Goal: Transaction & Acquisition: Book appointment/travel/reservation

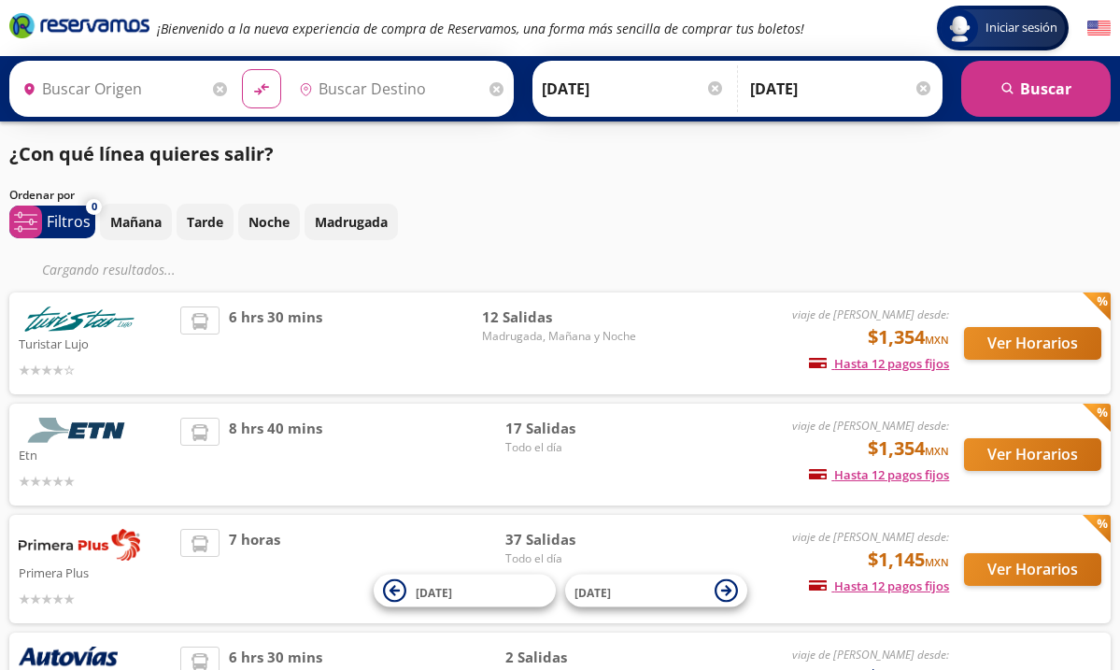
type input "[GEOGRAPHIC_DATA], [GEOGRAPHIC_DATA]"
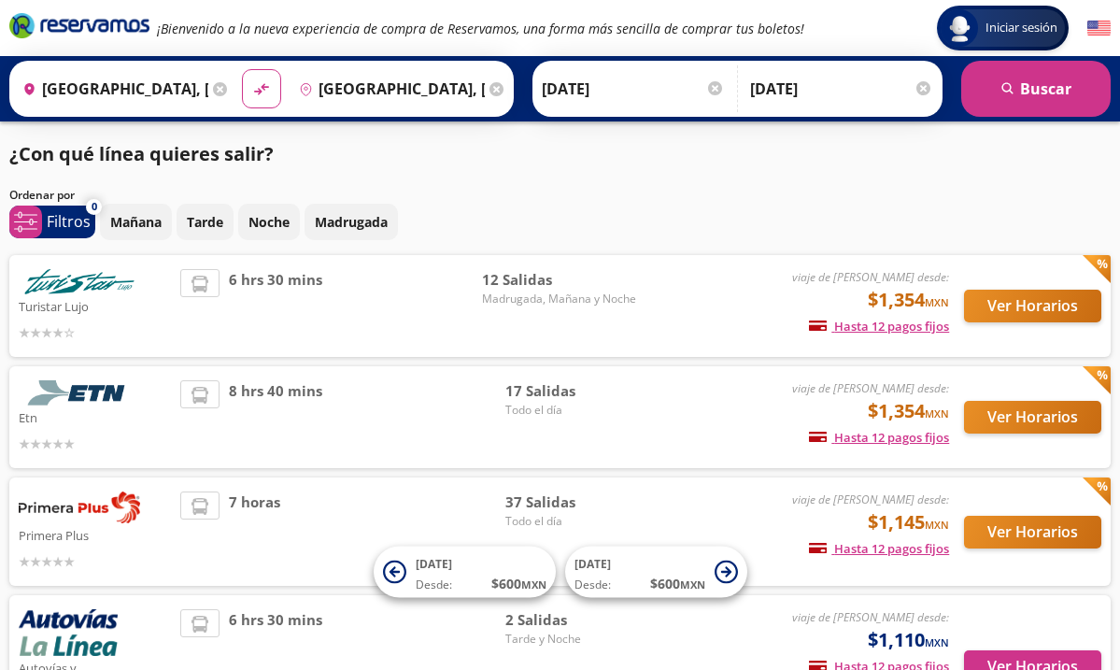
click at [1004, 306] on button "Ver Horarios" at bounding box center [1032, 306] width 137 height 33
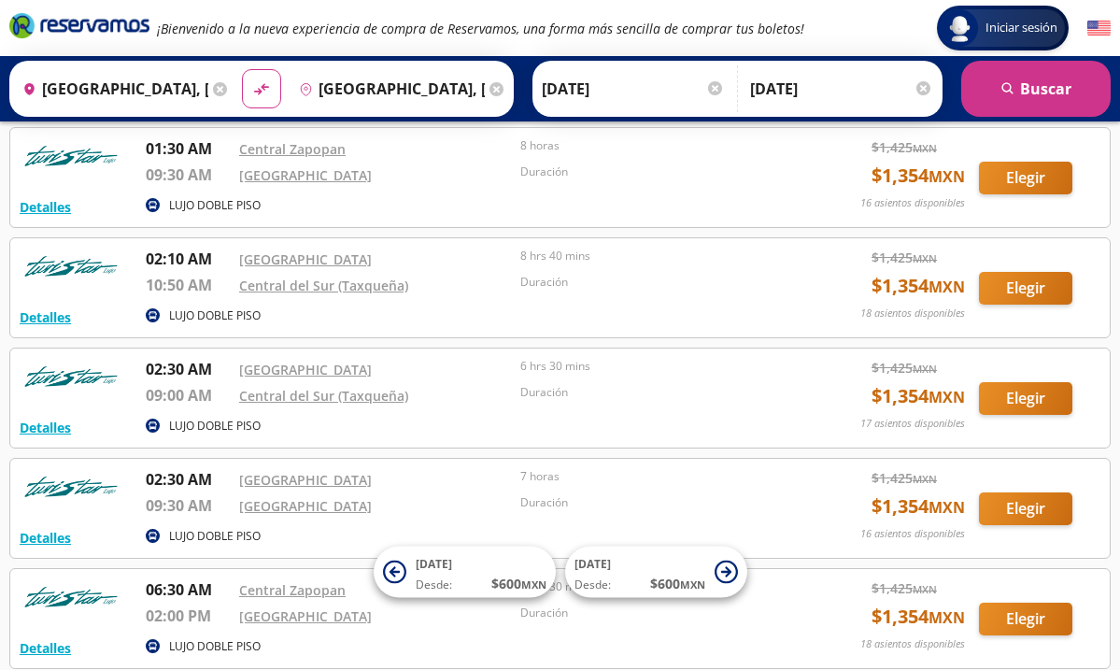
scroll to position [317, 0]
click at [1012, 403] on button "Elegir" at bounding box center [1025, 398] width 93 height 33
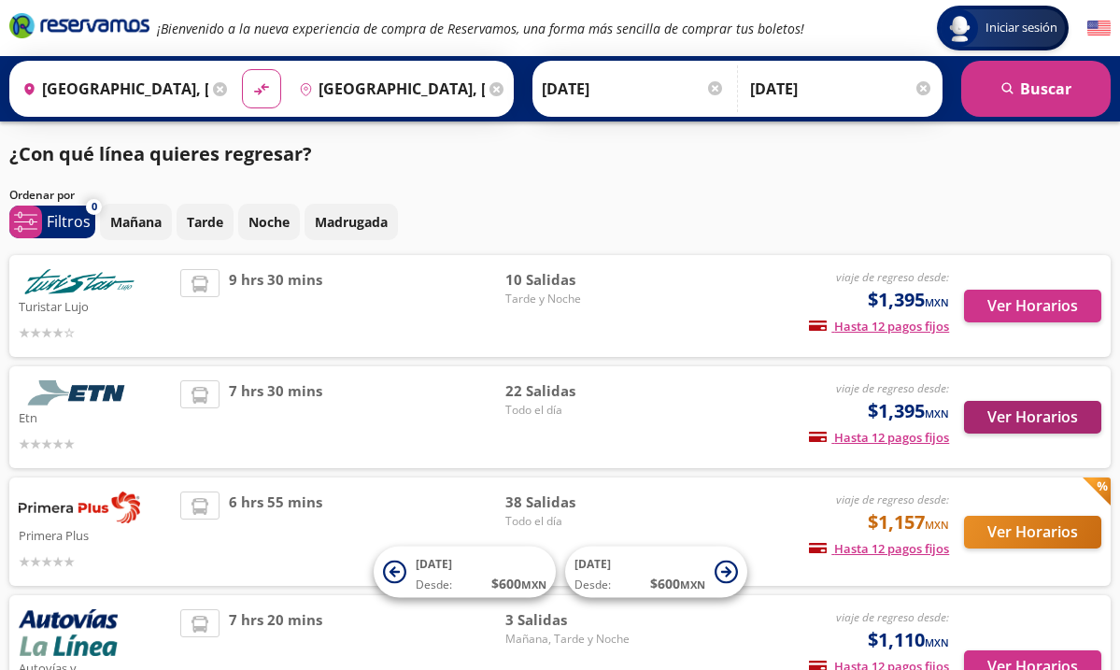
click at [1005, 417] on button "Ver Horarios" at bounding box center [1032, 417] width 137 height 33
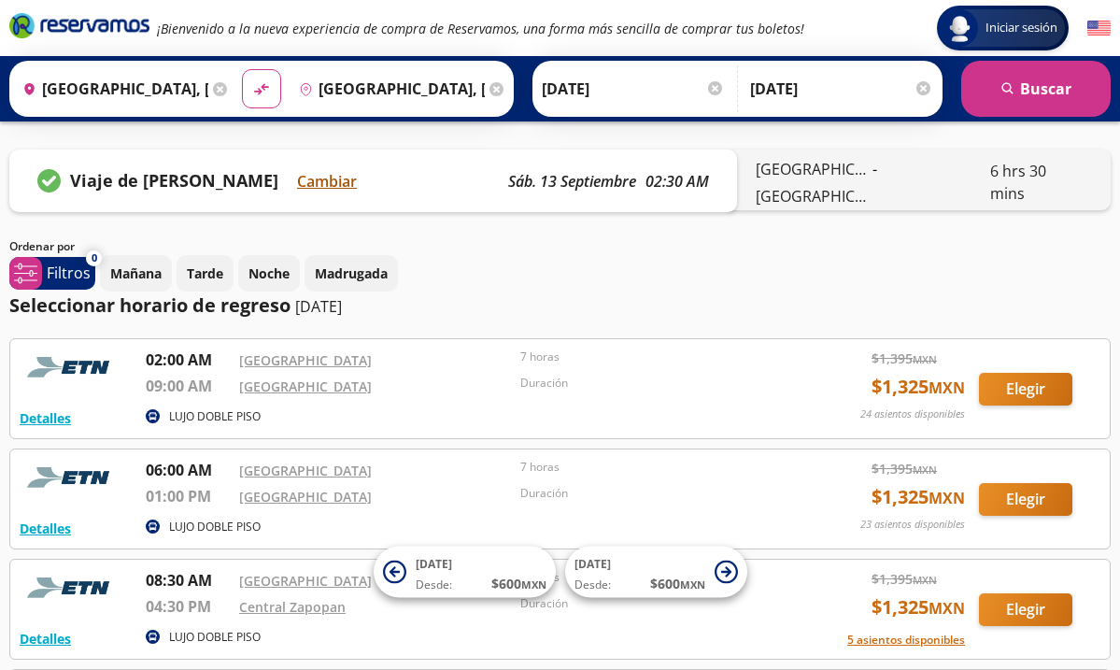
click at [324, 178] on button "Cambiar" at bounding box center [327, 181] width 60 height 22
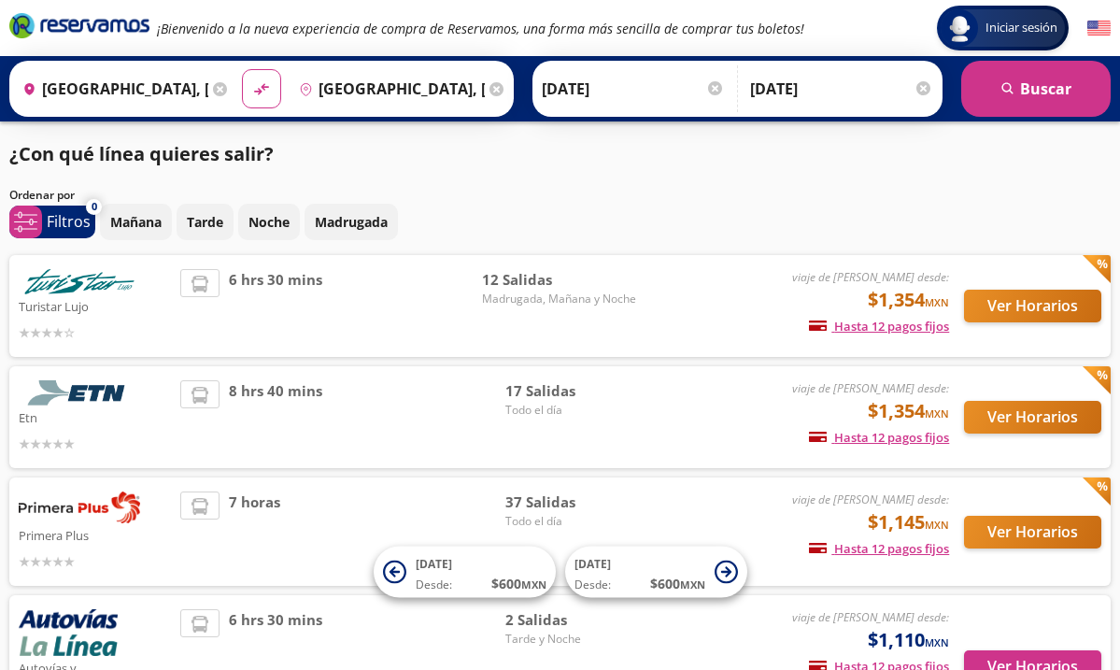
click at [1041, 298] on button "Ver Horarios" at bounding box center [1032, 306] width 137 height 33
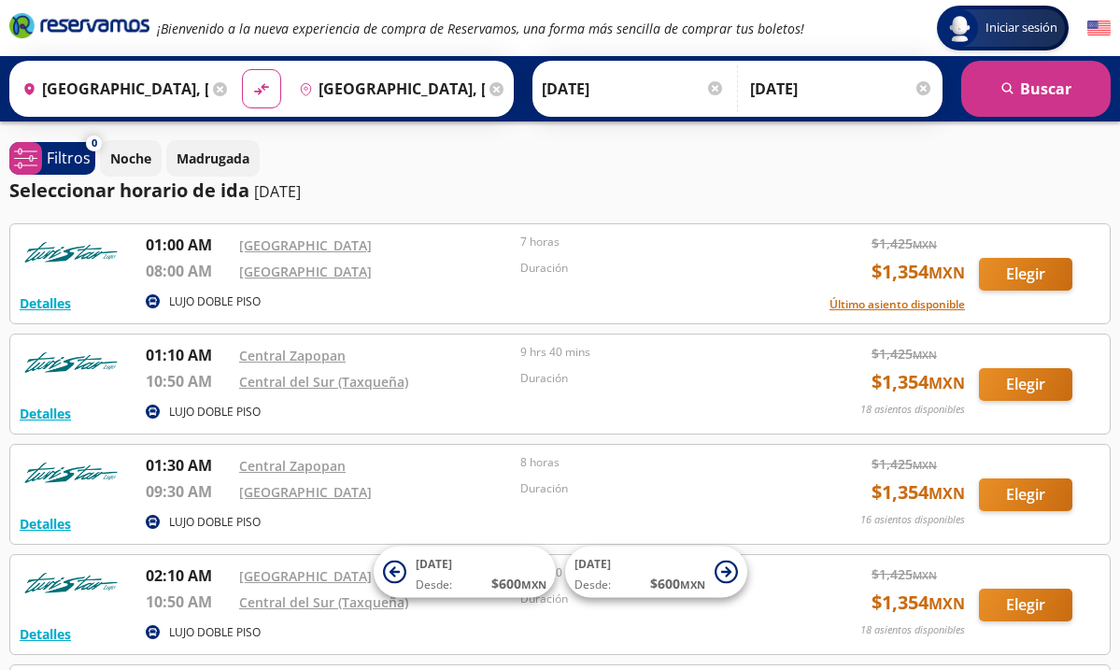
click at [611, 85] on input "[DATE]" at bounding box center [633, 88] width 183 height 47
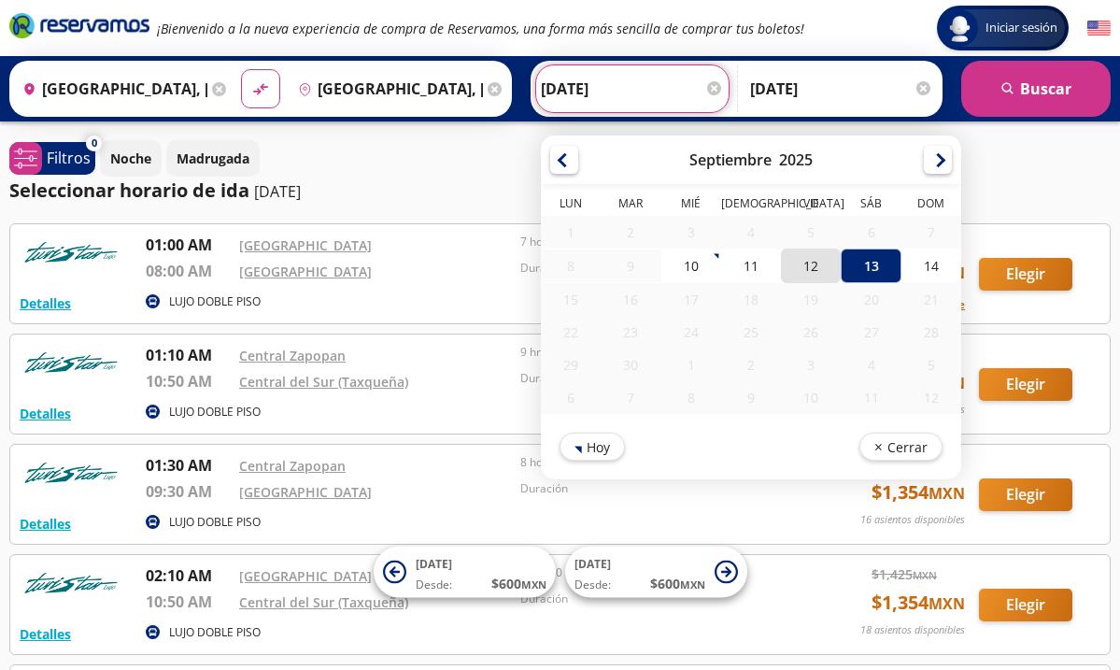
click at [841, 268] on div "12" at bounding box center [811, 265] width 60 height 35
type input "[DATE]"
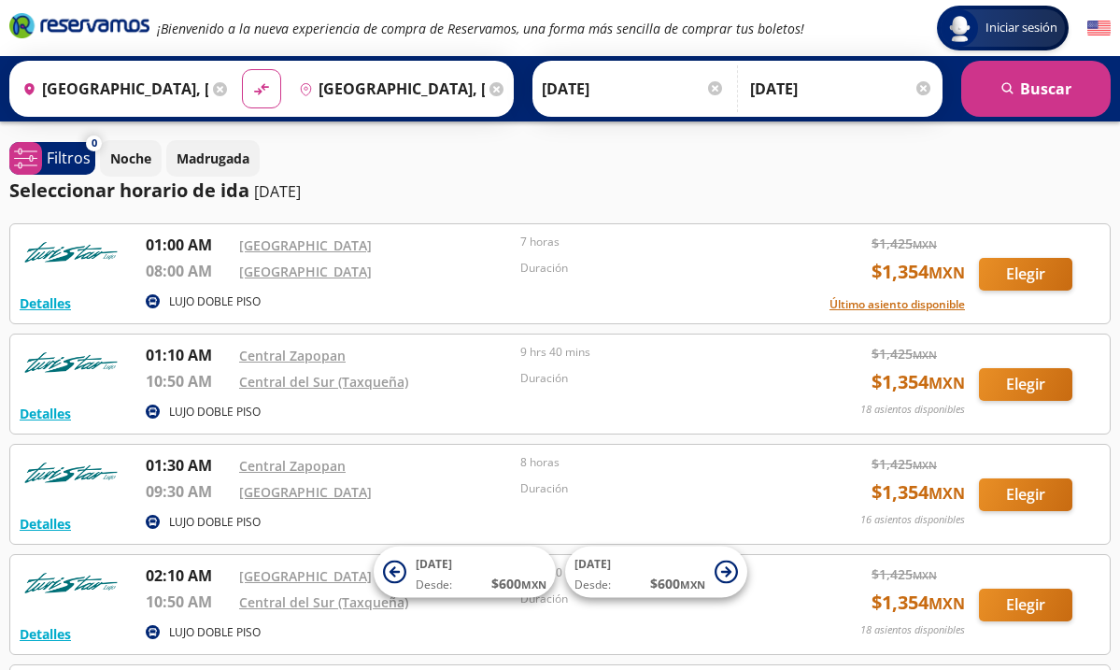
click at [805, 82] on input "[DATE]" at bounding box center [841, 88] width 183 height 47
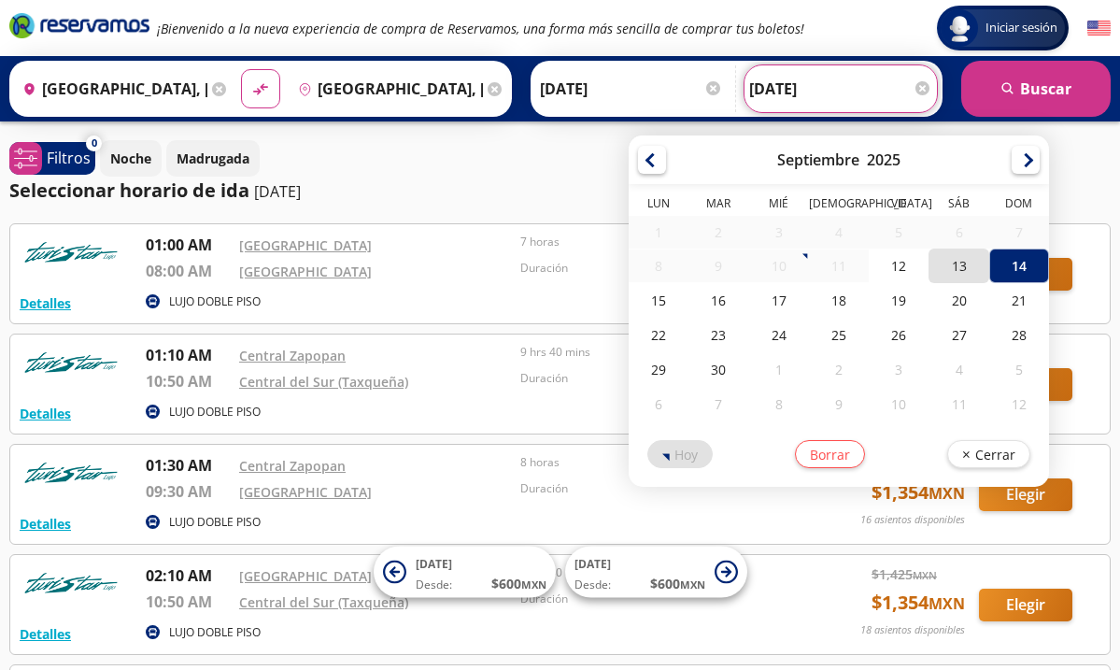
click at [984, 271] on div "13" at bounding box center [959, 265] width 60 height 35
type input "[DATE]"
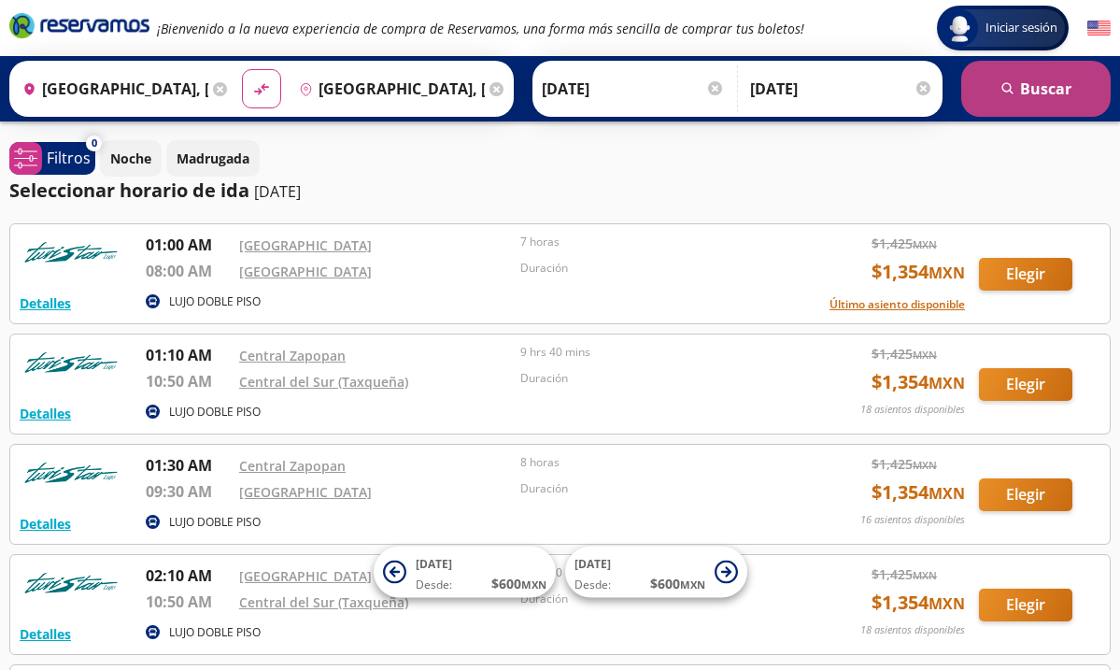
click at [1037, 90] on button "search [GEOGRAPHIC_DATA]" at bounding box center [1035, 89] width 149 height 56
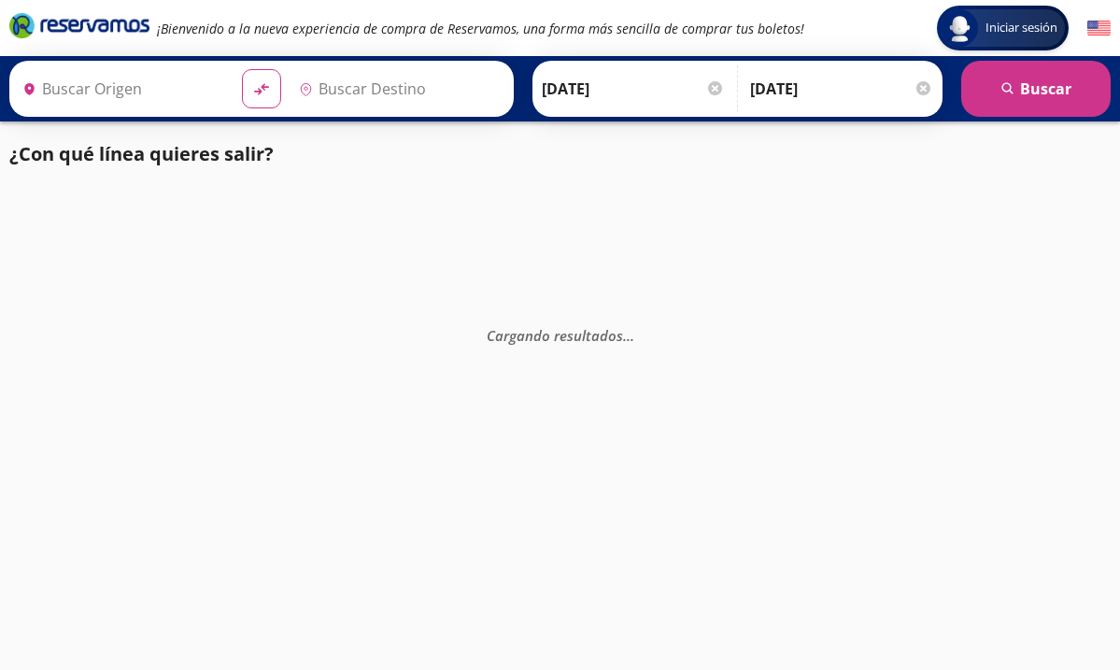
type input "[GEOGRAPHIC_DATA], [GEOGRAPHIC_DATA]"
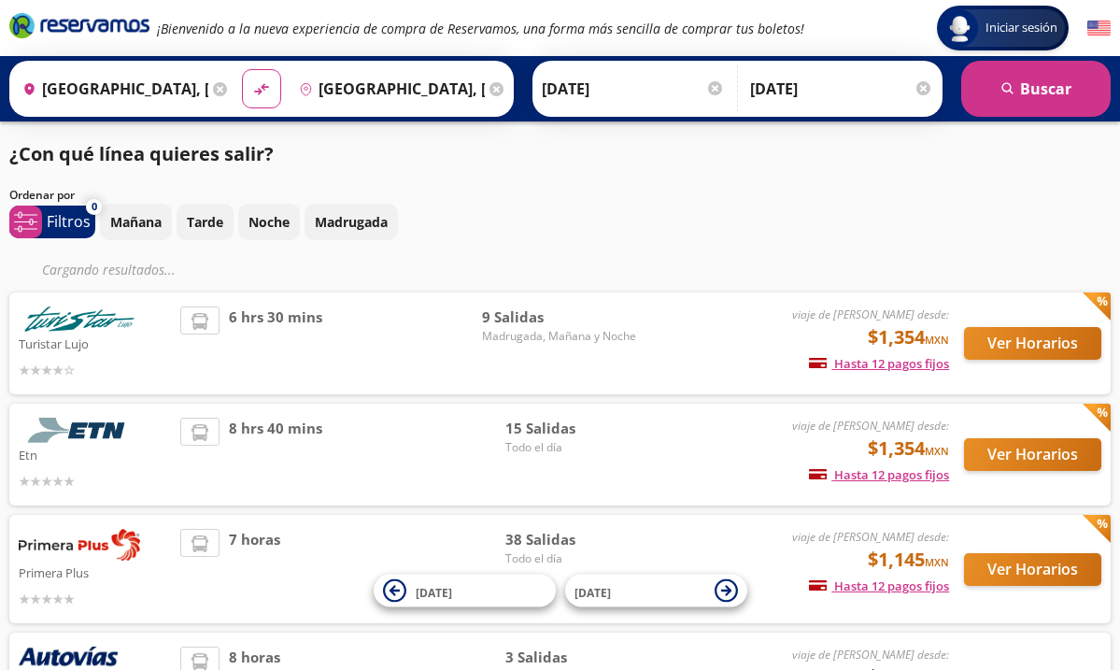
click at [997, 461] on button "Ver Horarios" at bounding box center [1032, 454] width 137 height 33
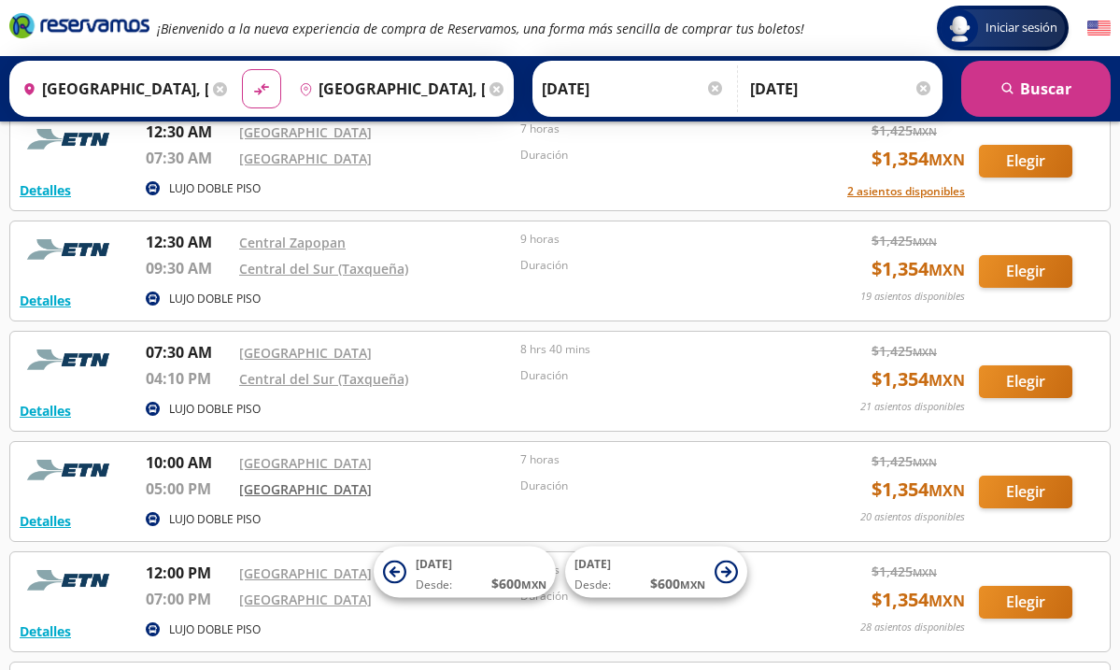
scroll to position [114, 0]
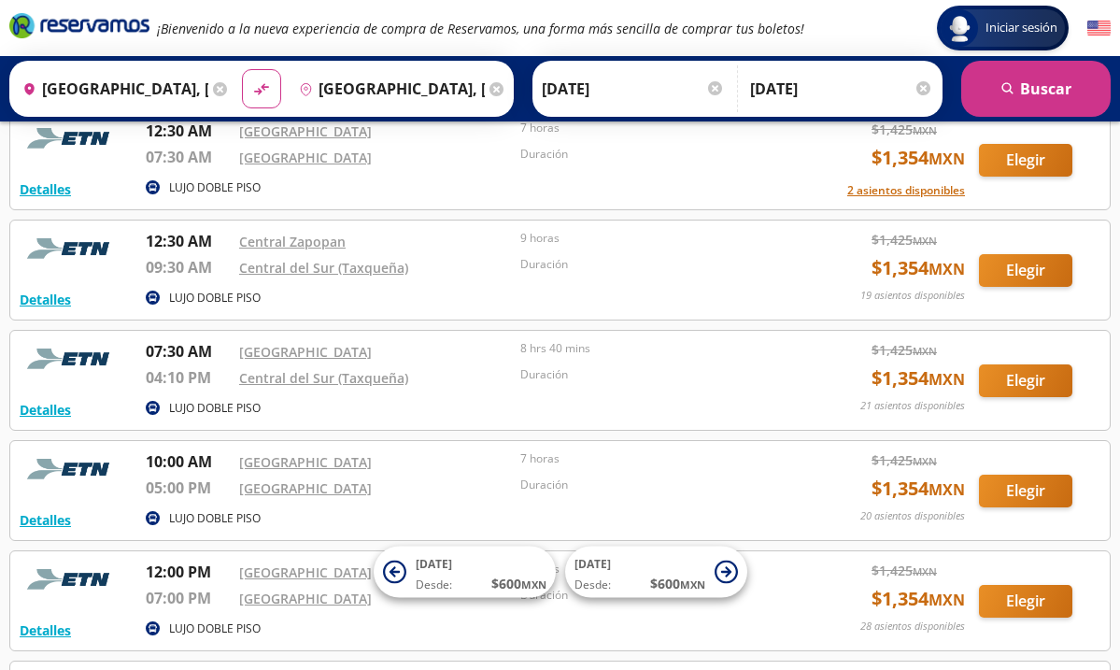
click at [1018, 493] on button "Elegir" at bounding box center [1025, 491] width 93 height 33
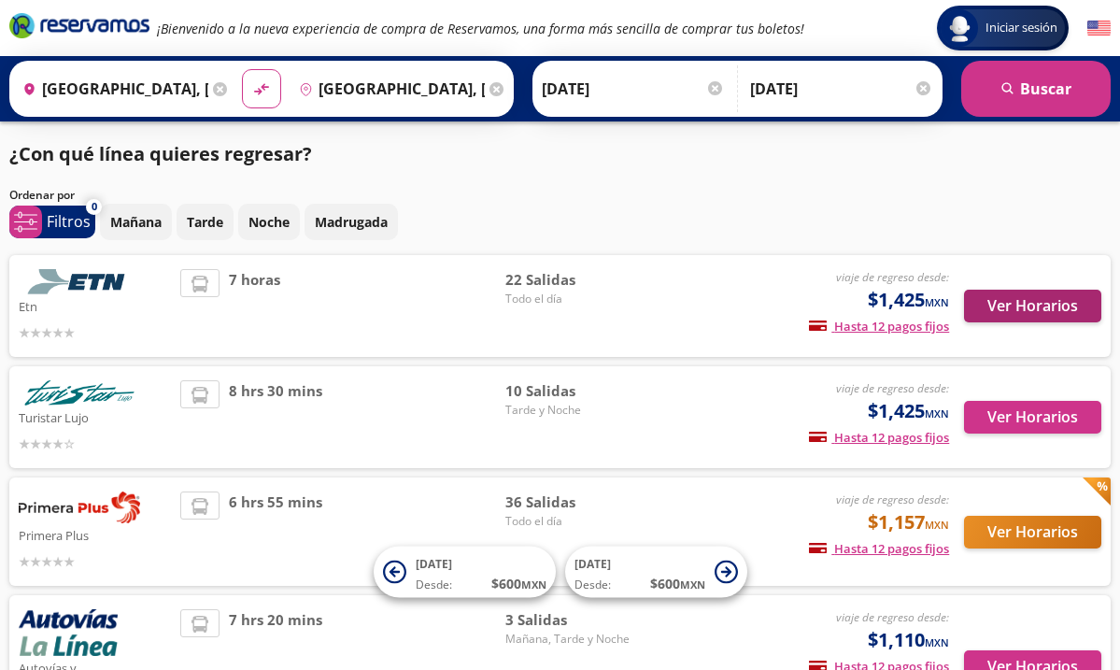
click at [1062, 309] on button "Ver Horarios" at bounding box center [1032, 306] width 137 height 33
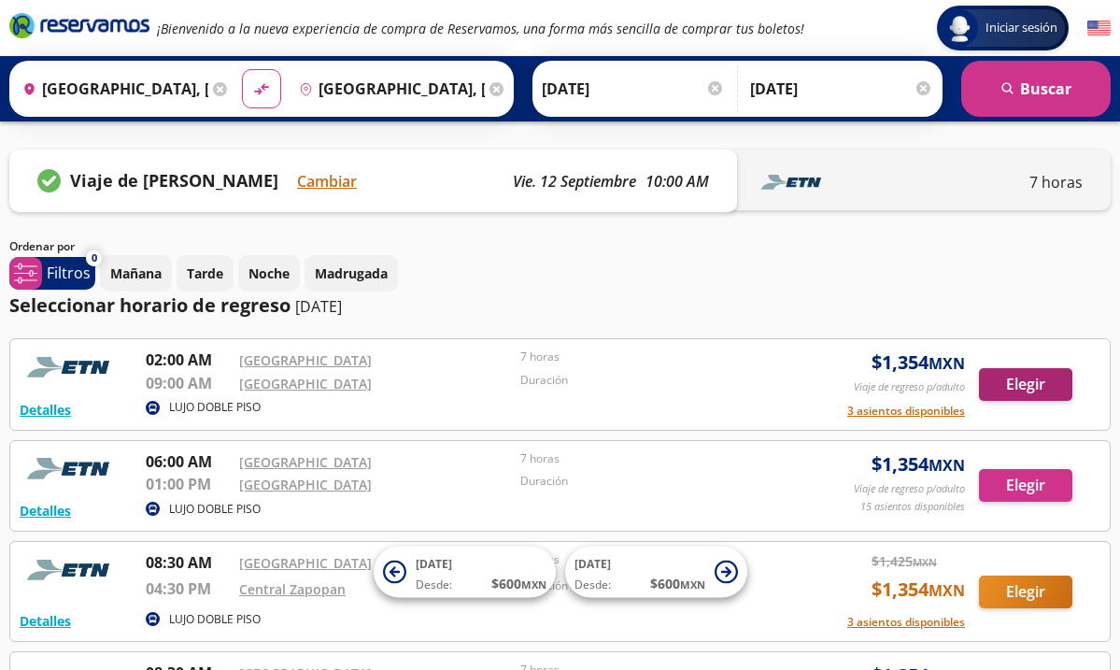
click at [1023, 384] on button "Elegir" at bounding box center [1025, 384] width 93 height 33
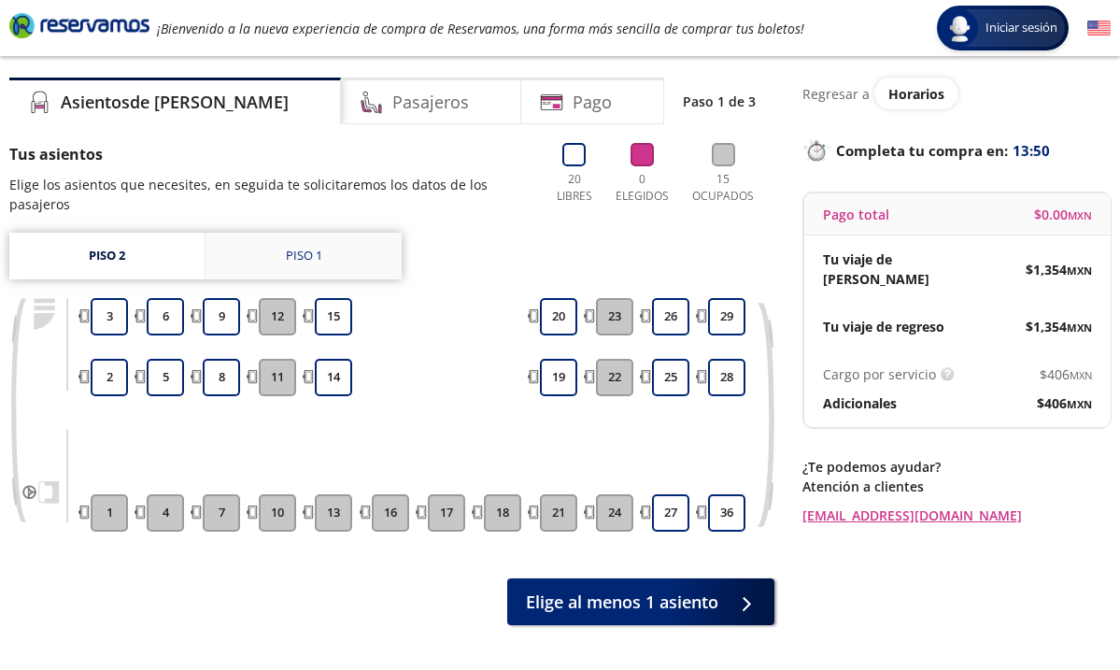
scroll to position [52, 0]
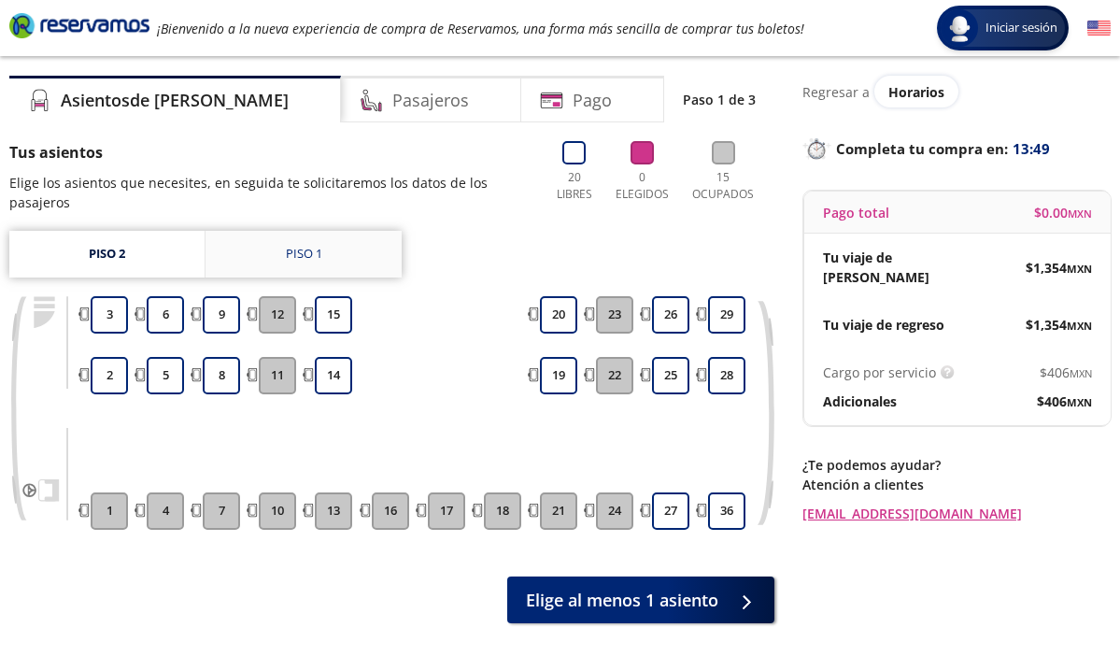
click at [315, 253] on div "Piso 1" at bounding box center [304, 254] width 36 height 19
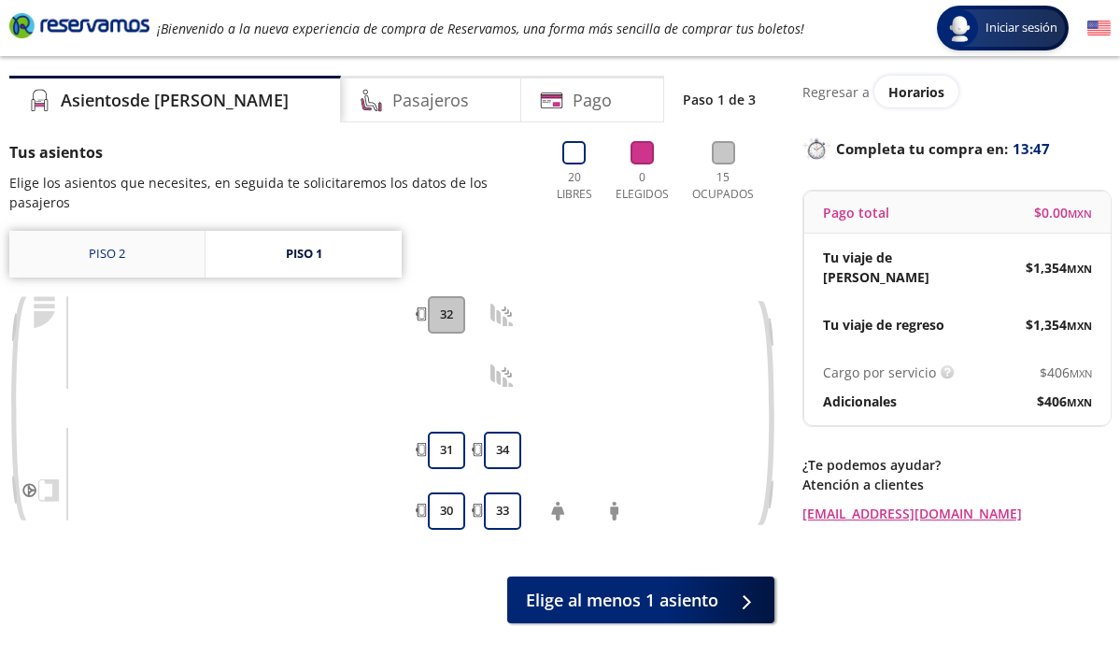
click at [156, 249] on link "Piso 2" at bounding box center [106, 254] width 195 height 47
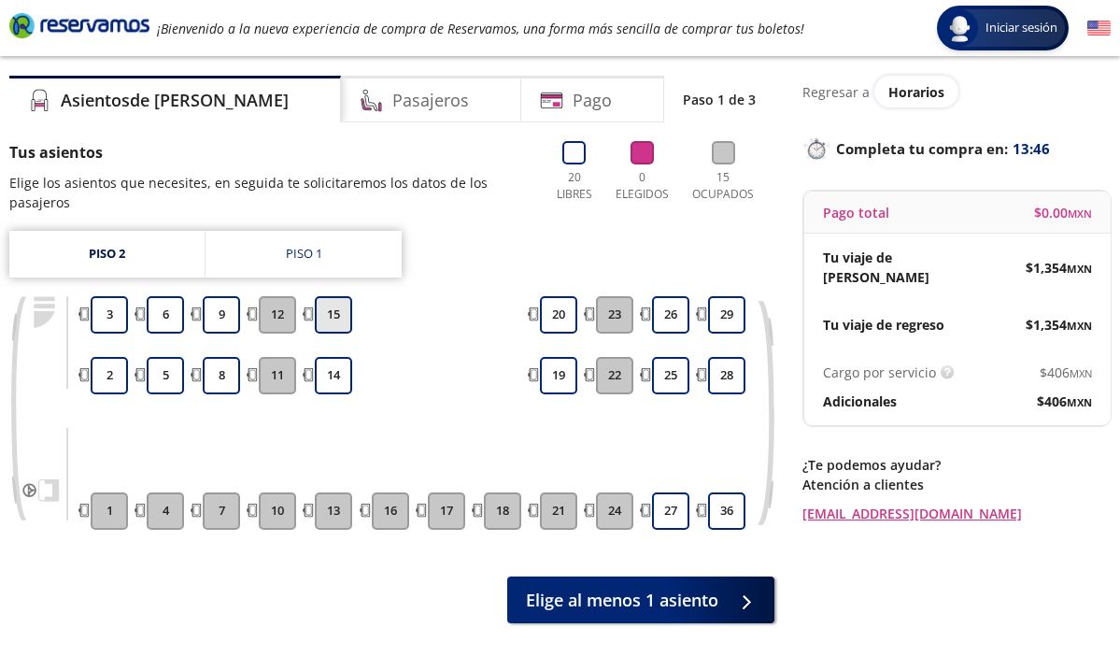
click at [319, 323] on button "15" at bounding box center [333, 314] width 37 height 37
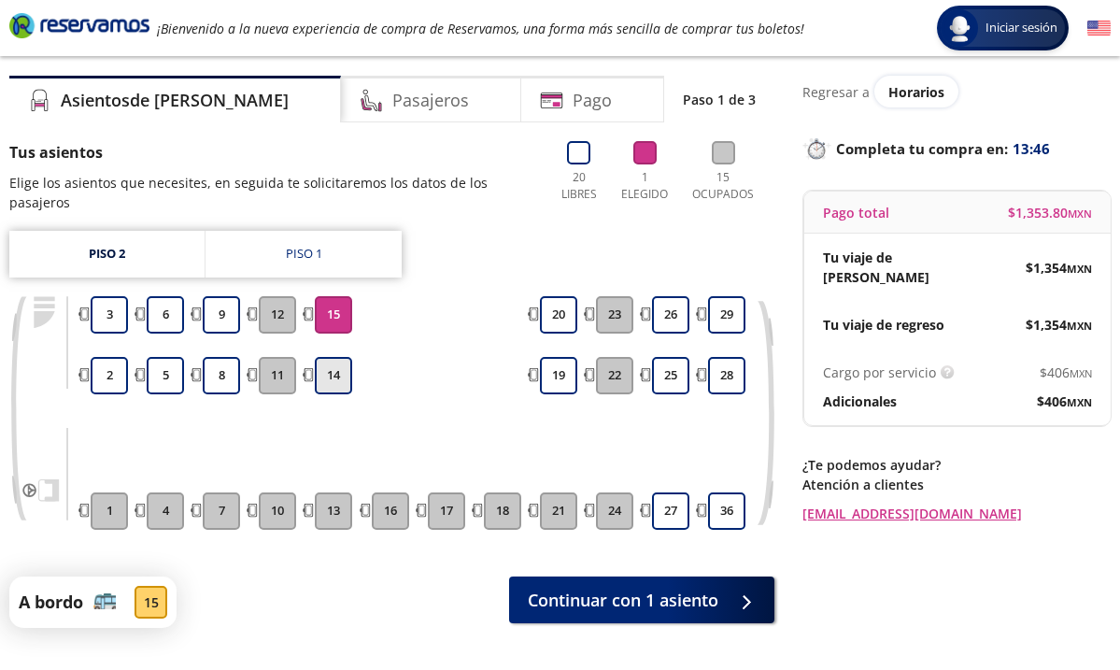
click at [343, 378] on button "14" at bounding box center [333, 375] width 37 height 37
click at [343, 377] on button "14" at bounding box center [333, 375] width 37 height 37
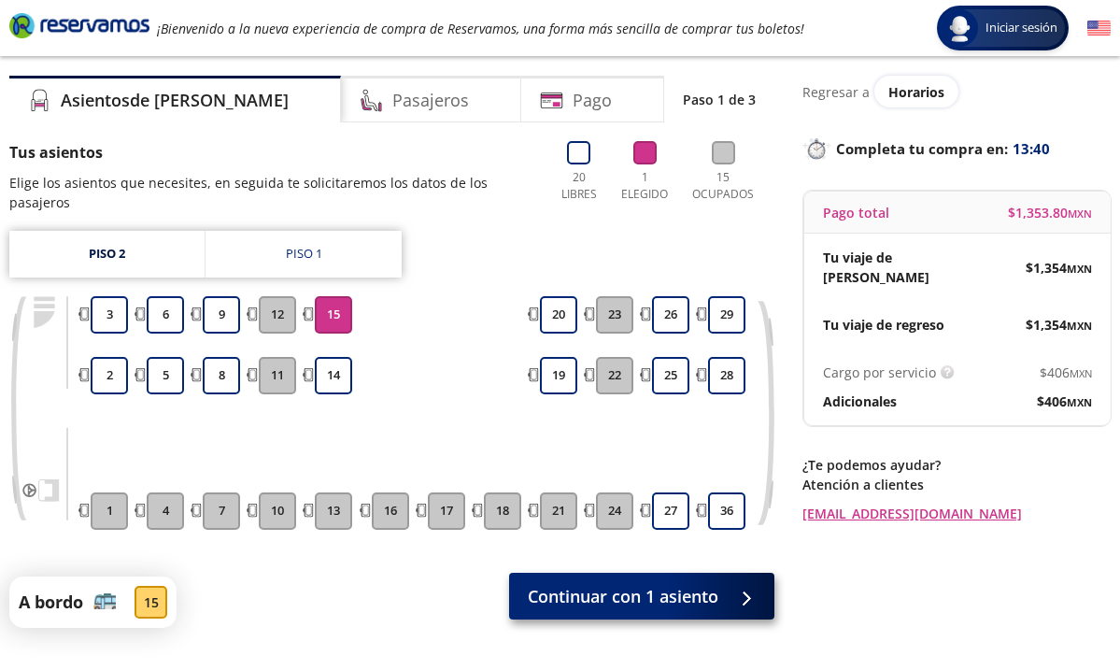
click at [617, 619] on button "Continuar con 1 asiento" at bounding box center [641, 596] width 265 height 47
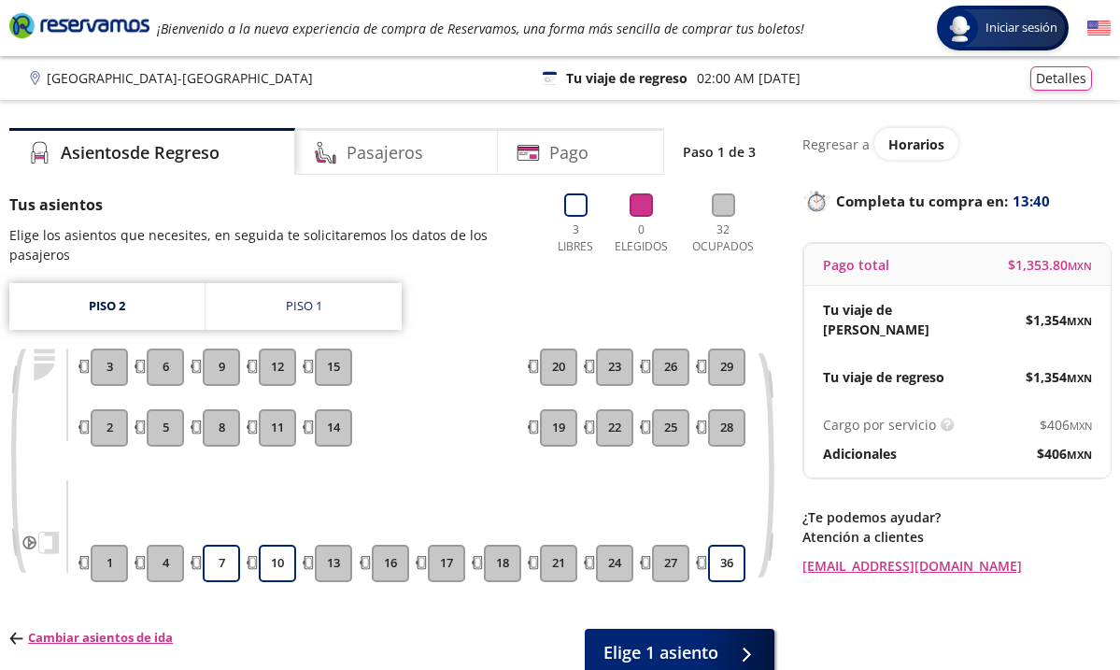
click at [613, 602] on div "1 2 3 4 5 6 7 8 9 10 11 12 13 14 15 16 17 18 21 19 20 24 22 23 27 25 26 36 28 29" at bounding box center [391, 479] width 765 height 262
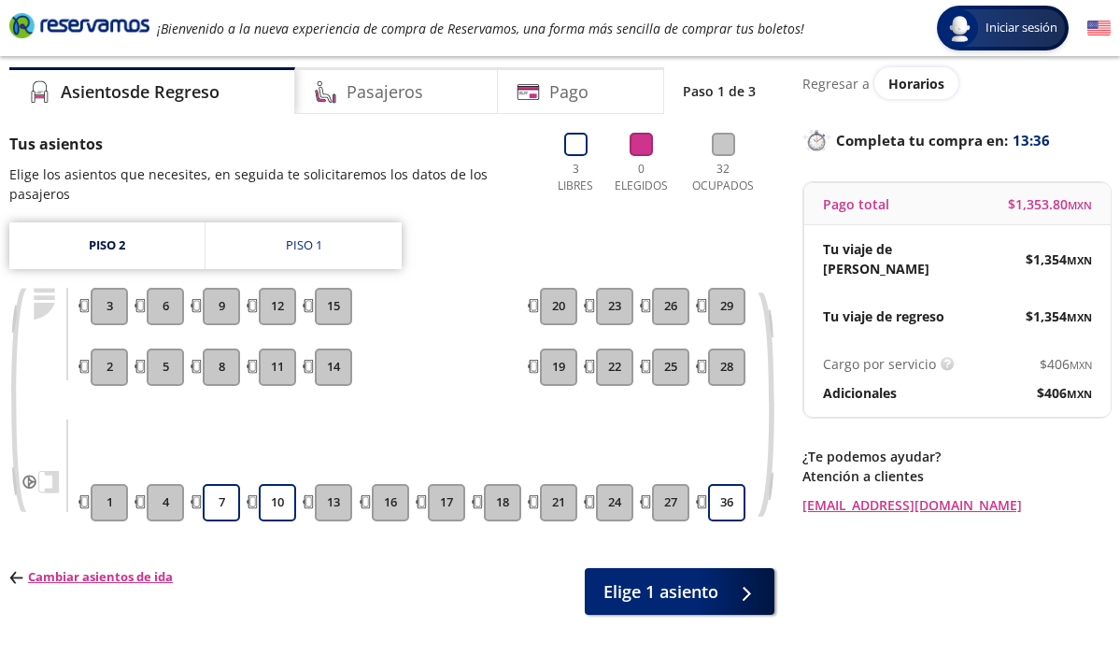
scroll to position [87, 0]
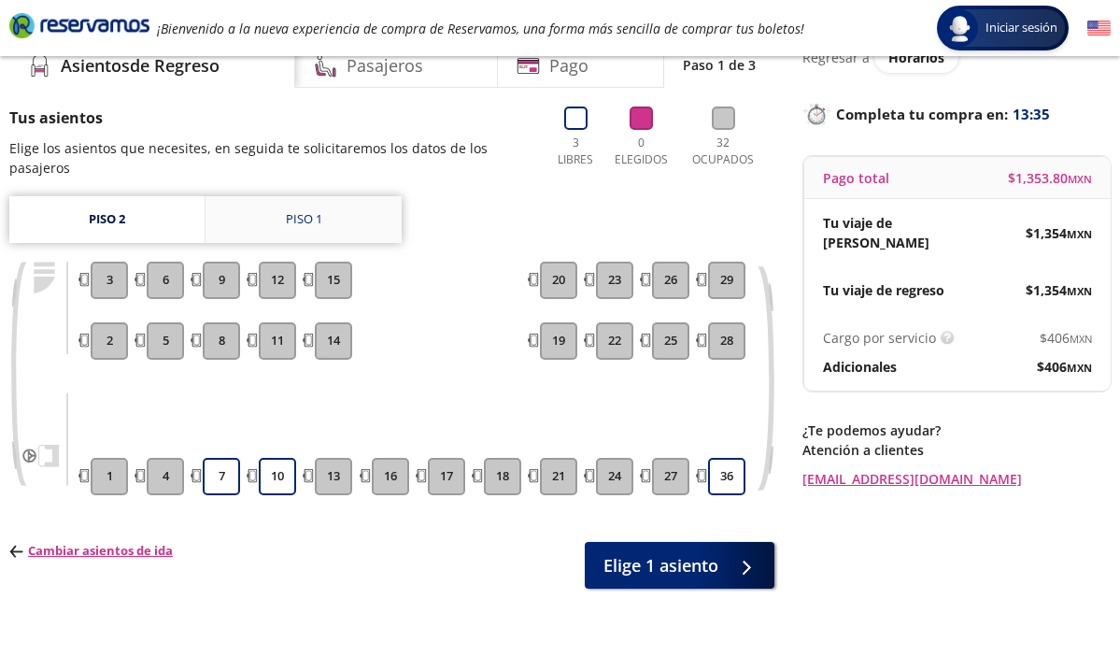
click at [288, 237] on link "Piso 1" at bounding box center [303, 219] width 196 height 47
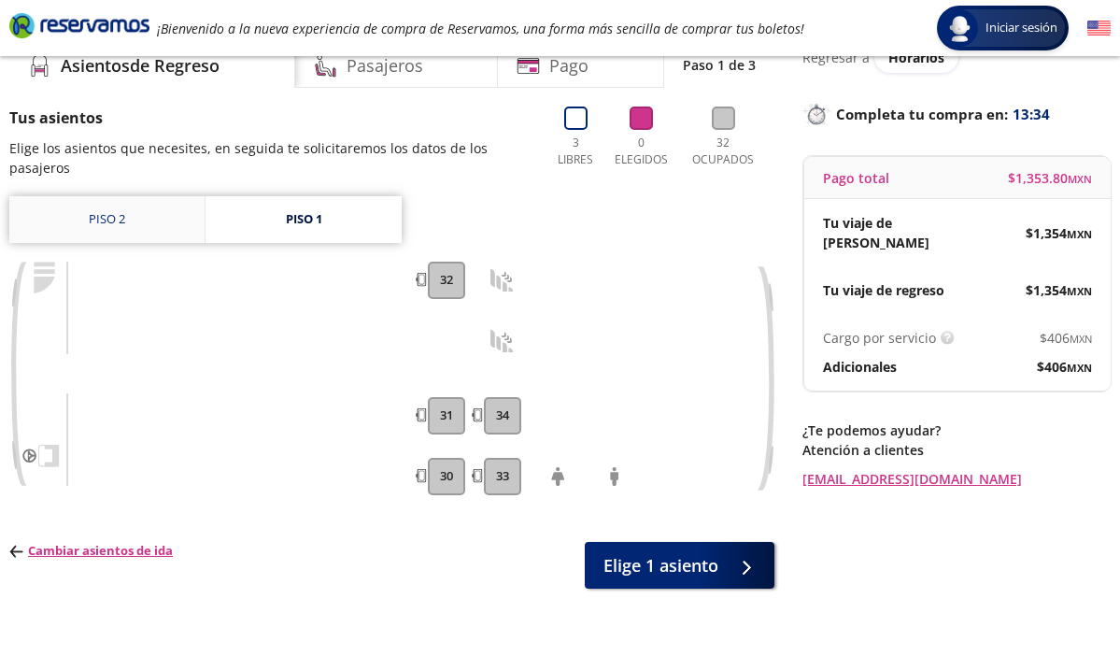
click at [155, 209] on link "Piso 2" at bounding box center [106, 219] width 195 height 47
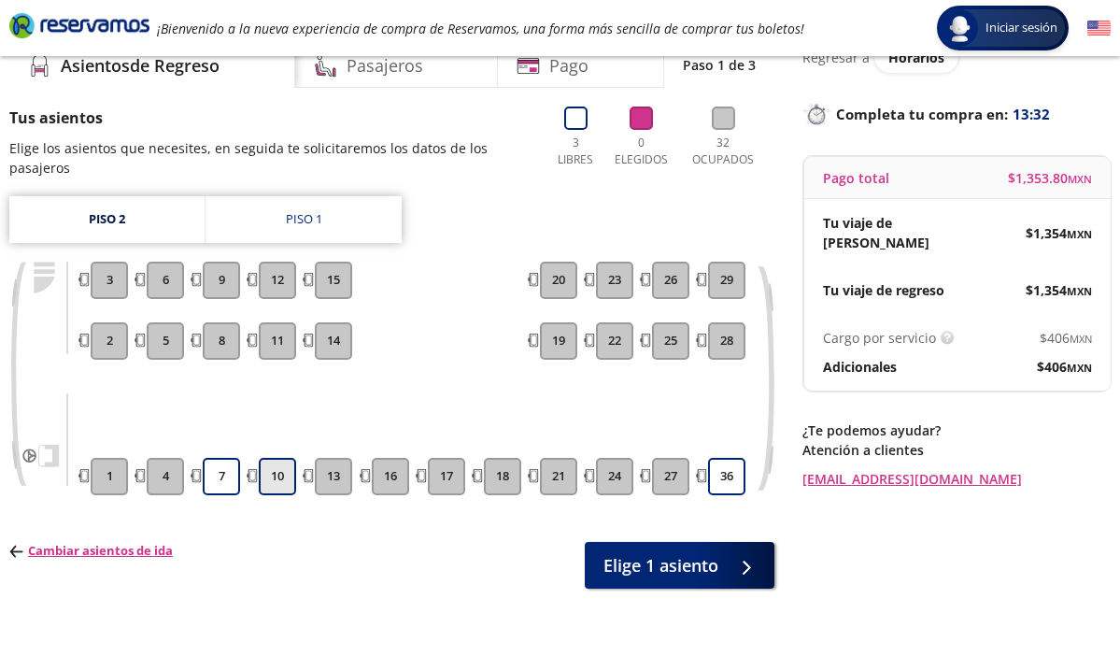
click at [288, 485] on button "10" at bounding box center [277, 476] width 37 height 37
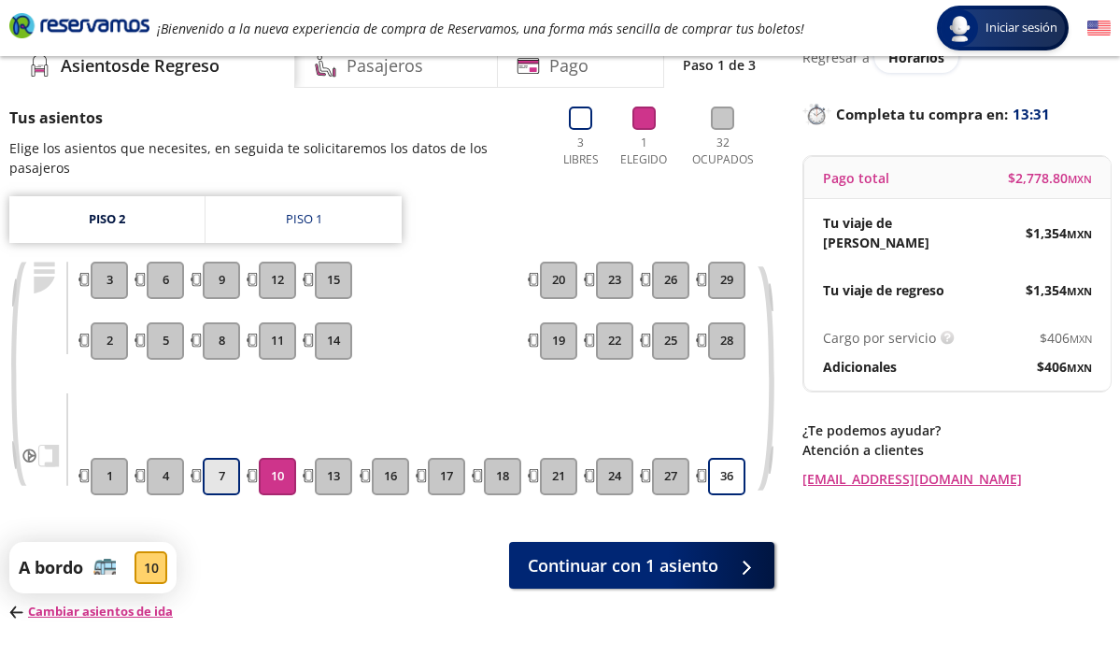
click at [228, 468] on button "7" at bounding box center [221, 476] width 37 height 37
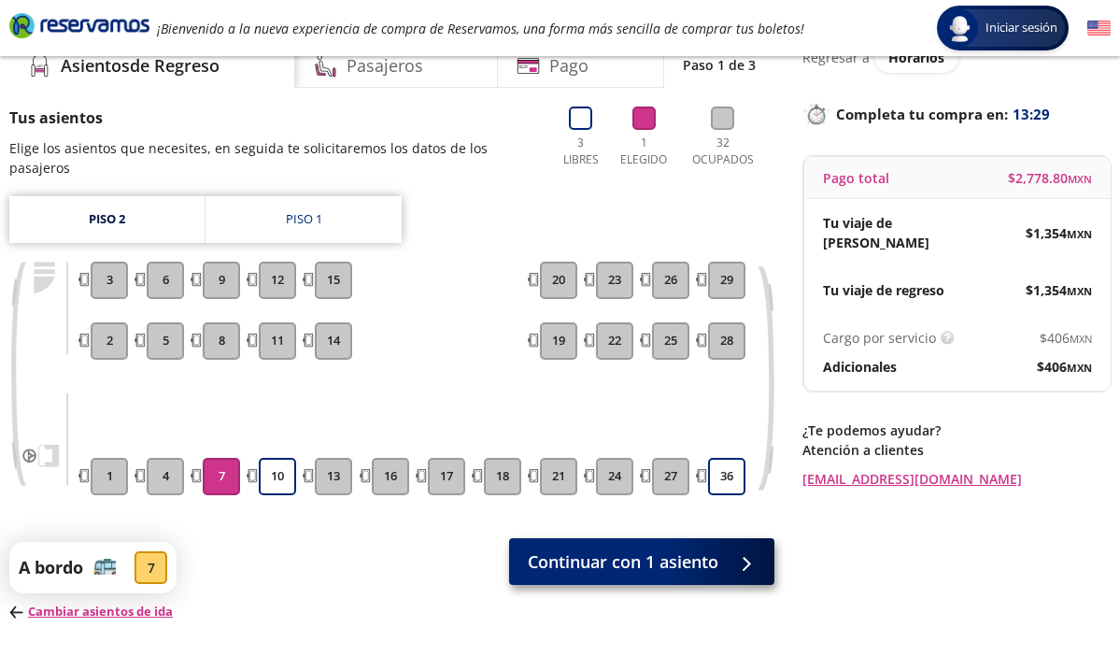
click at [594, 549] on span "Continuar con 1 asiento" at bounding box center [623, 561] width 191 height 25
